Goal: Task Accomplishment & Management: Use online tool/utility

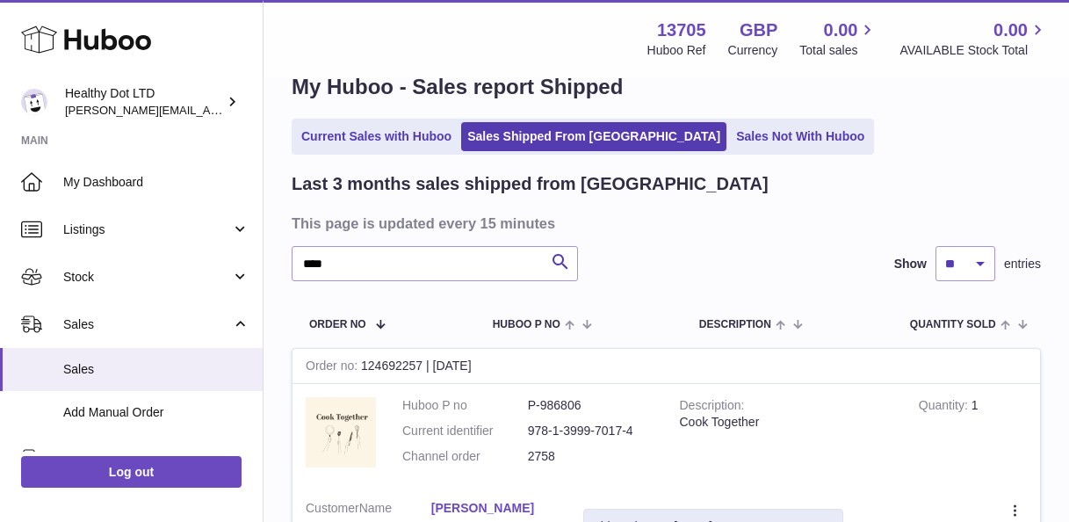
scroll to position [45, 0]
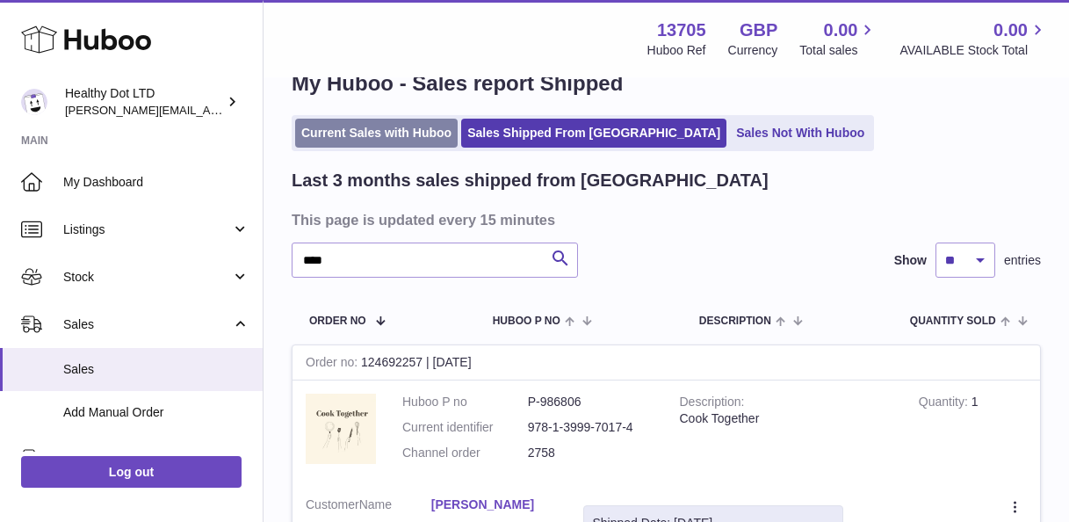
click at [336, 132] on link "Current Sales with Huboo" at bounding box center [376, 133] width 162 height 29
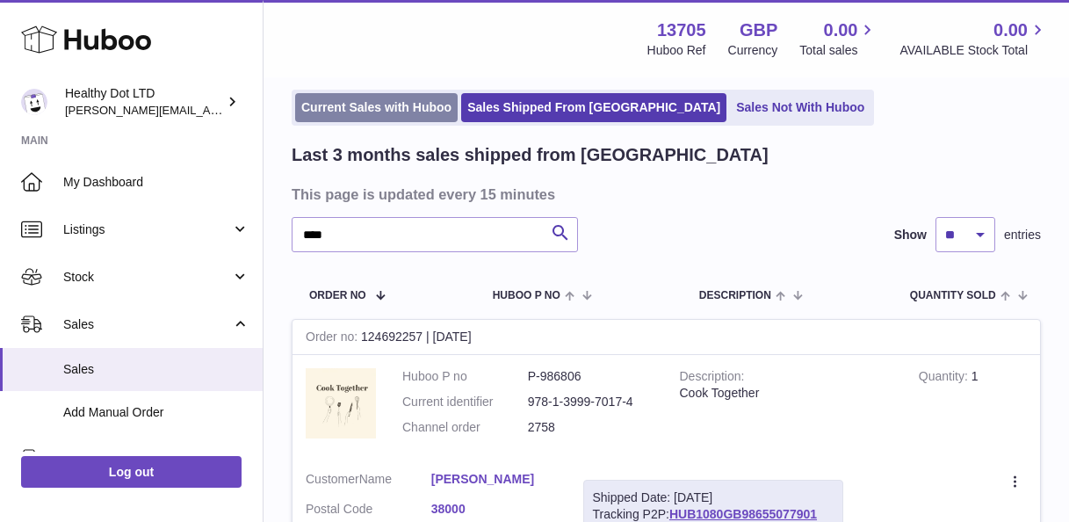
scroll to position [76, 0]
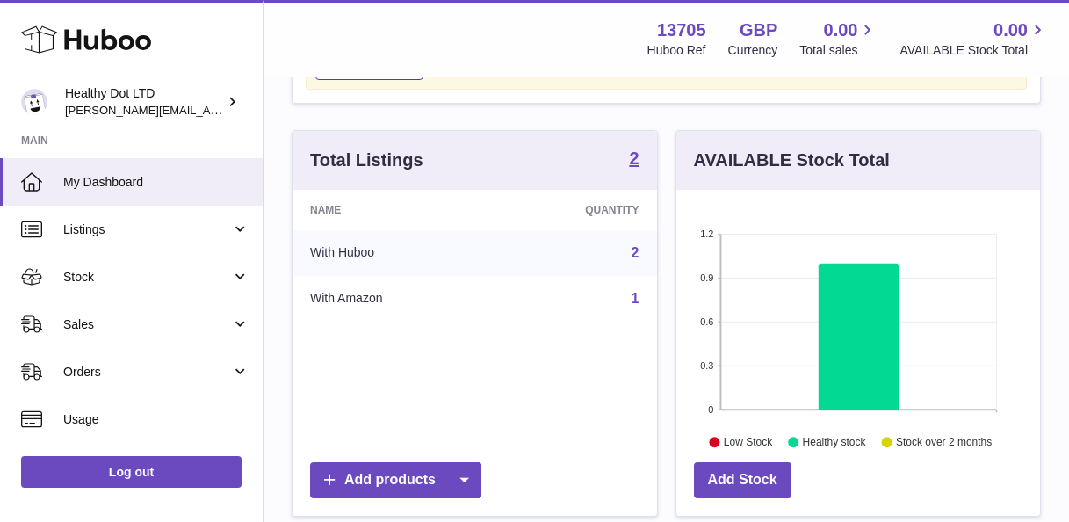
scroll to position [142, 0]
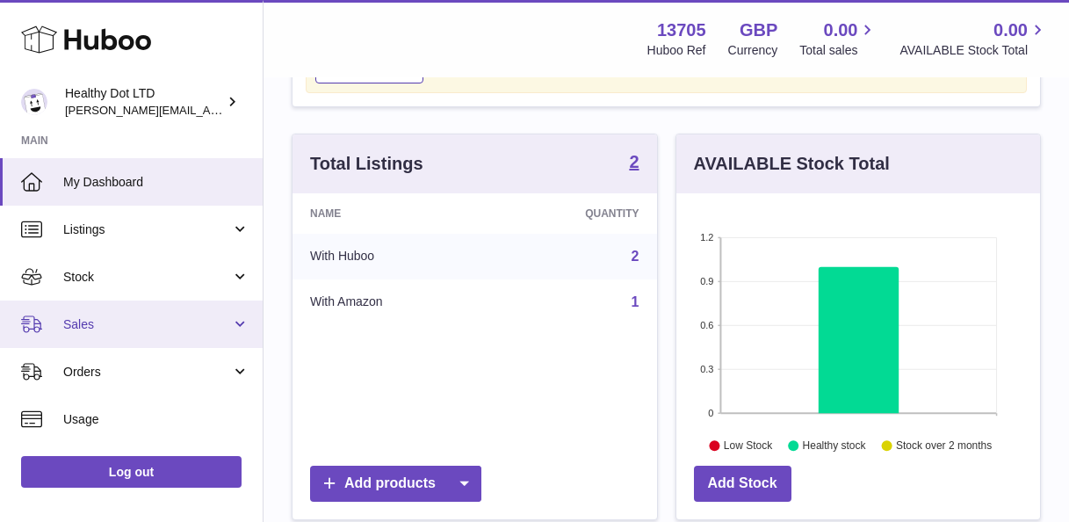
click at [97, 323] on span "Sales" at bounding box center [147, 324] width 168 height 17
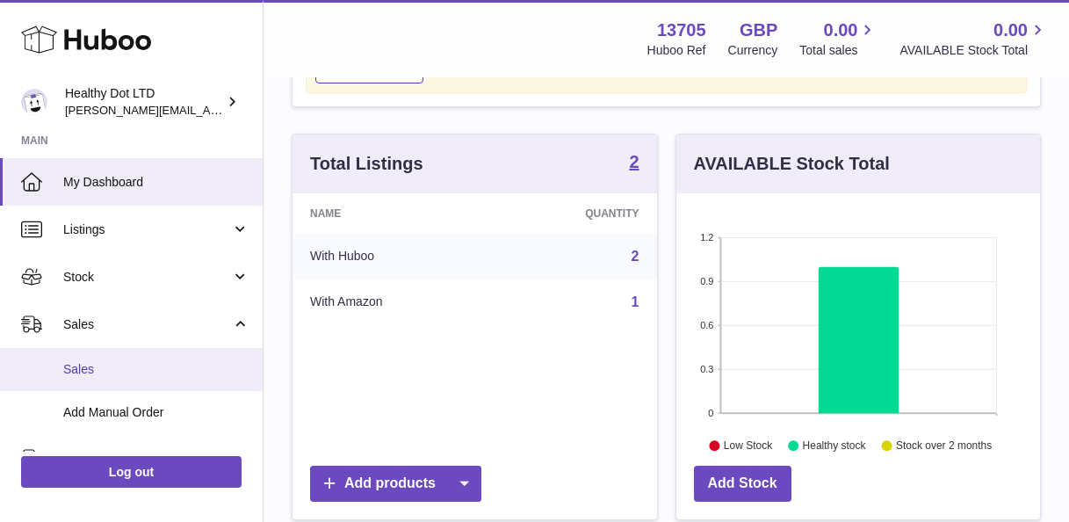
click at [101, 372] on span "Sales" at bounding box center [156, 369] width 186 height 17
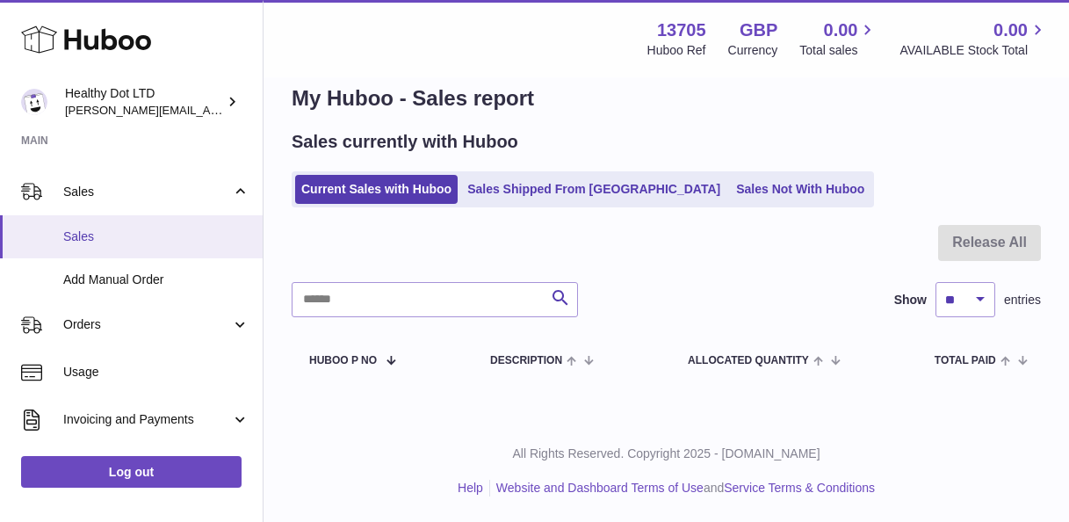
scroll to position [155, 0]
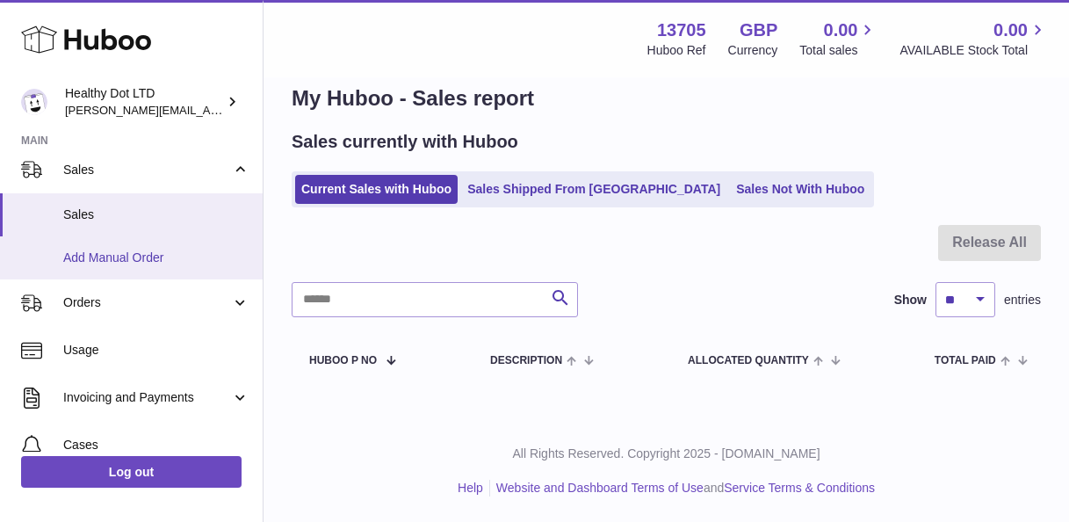
click at [142, 258] on span "Add Manual Order" at bounding box center [156, 257] width 186 height 17
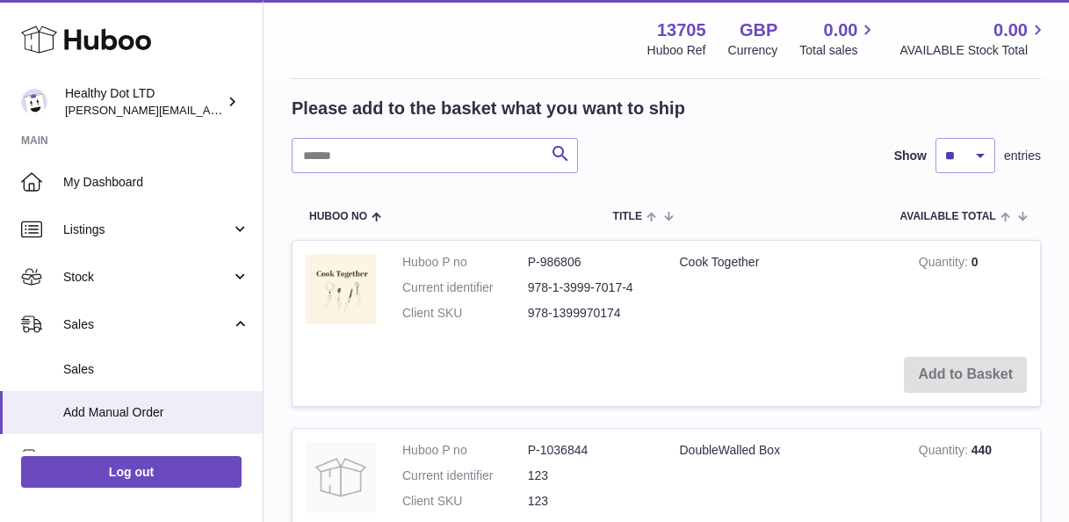
scroll to position [312, 0]
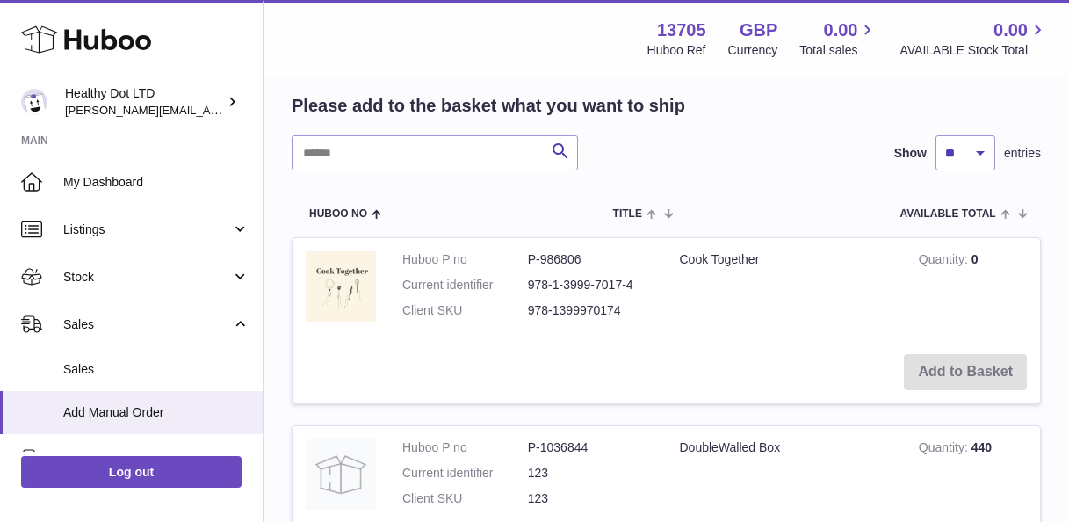
click at [948, 364] on td "Add to Basket" at bounding box center [665, 372] width 747 height 62
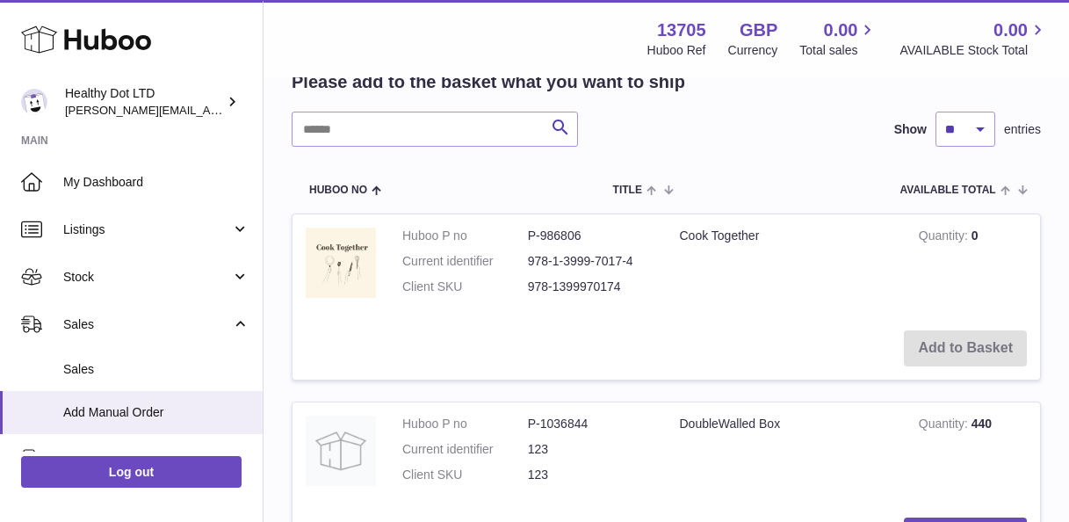
scroll to position [307, 0]
